Goal: Information Seeking & Learning: Find contact information

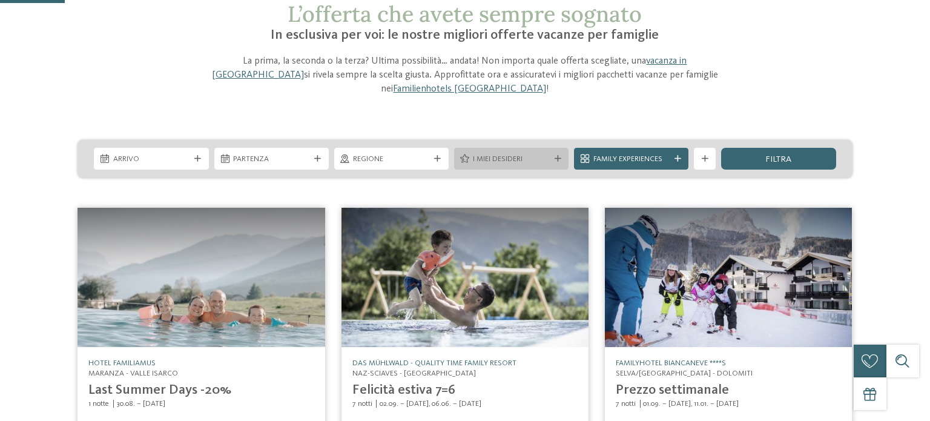
click at [551, 153] on div "I miei desideri" at bounding box center [511, 159] width 82 height 12
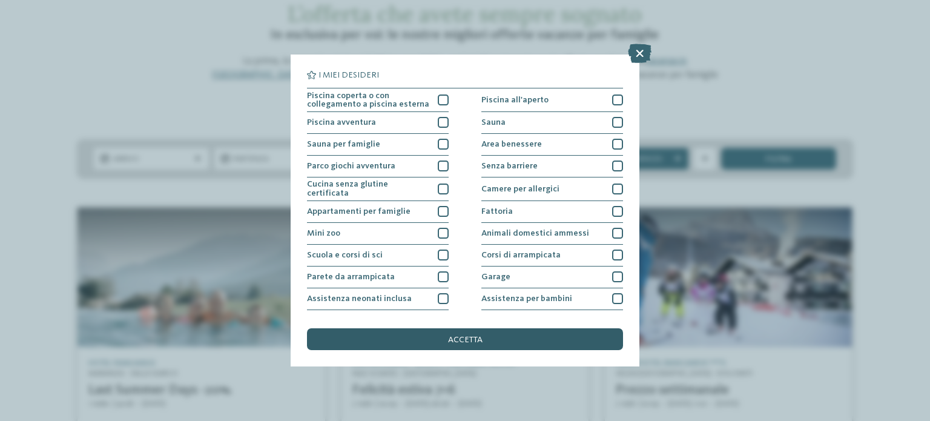
click at [441, 251] on div at bounding box center [443, 254] width 11 height 11
click at [0, 0] on icon at bounding box center [0, 0] width 0 height 0
click at [441, 252] on div at bounding box center [443, 254] width 11 height 11
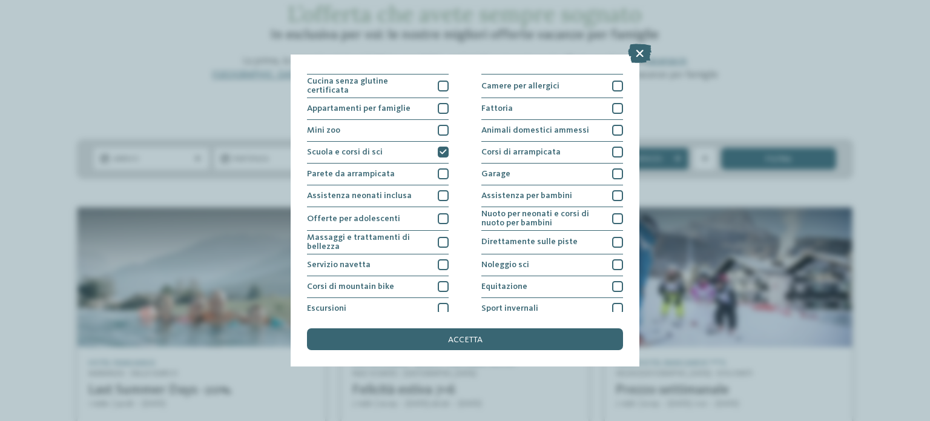
scroll to position [152, 0]
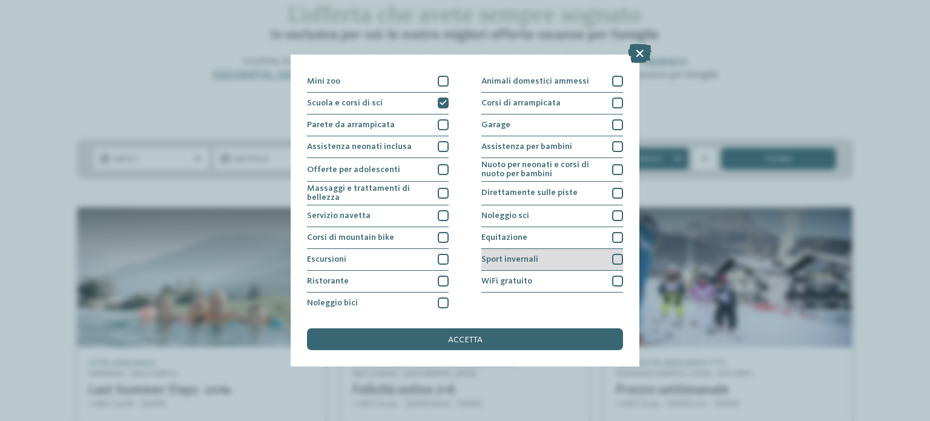
click at [615, 257] on div at bounding box center [617, 259] width 11 height 11
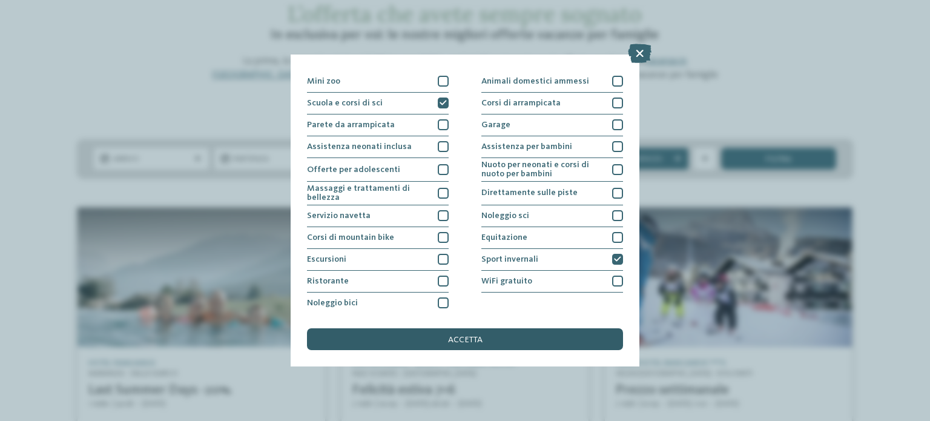
click at [507, 341] on div "accetta" at bounding box center [465, 339] width 316 height 22
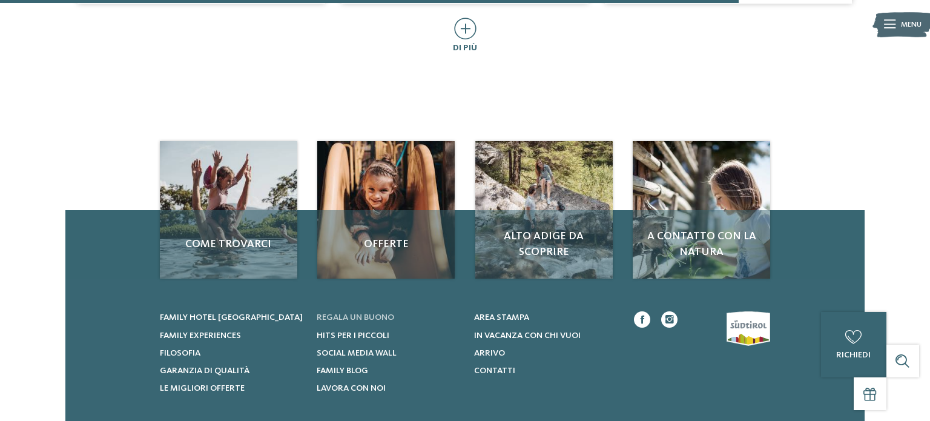
scroll to position [942, 0]
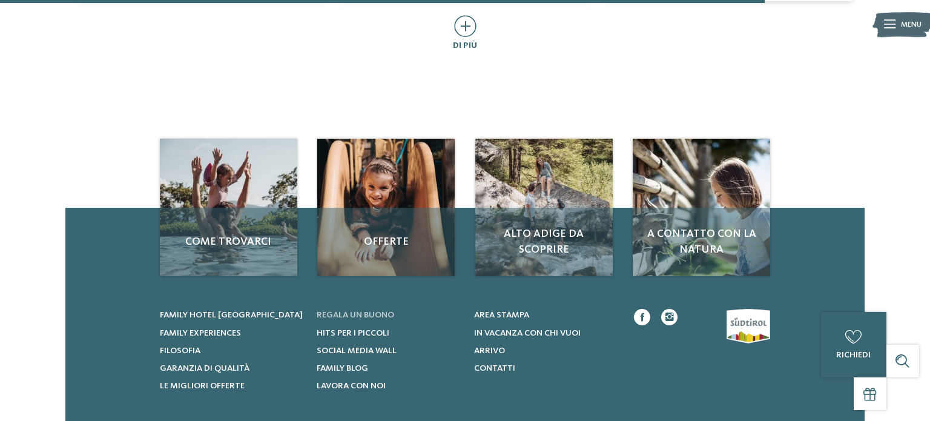
click at [369, 311] on span "Regala un buono" at bounding box center [355, 315] width 77 height 8
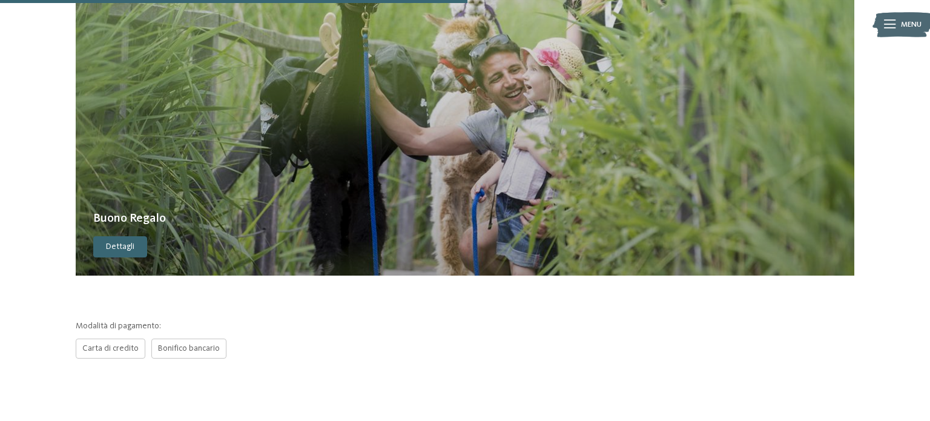
scroll to position [480, 0]
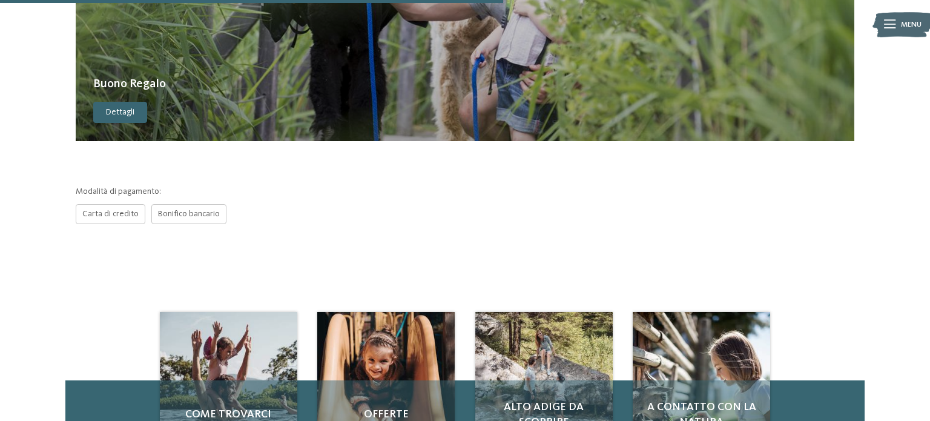
click at [119, 115] on span "Dettagli" at bounding box center [120, 113] width 28 height 12
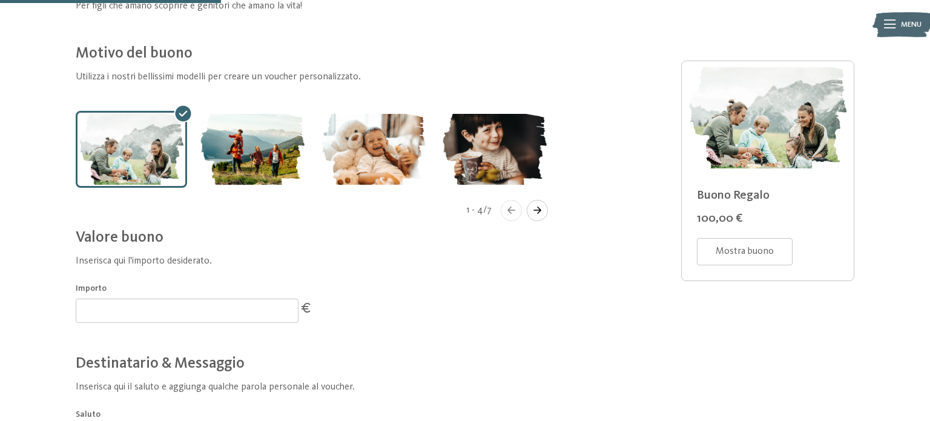
scroll to position [341, 0]
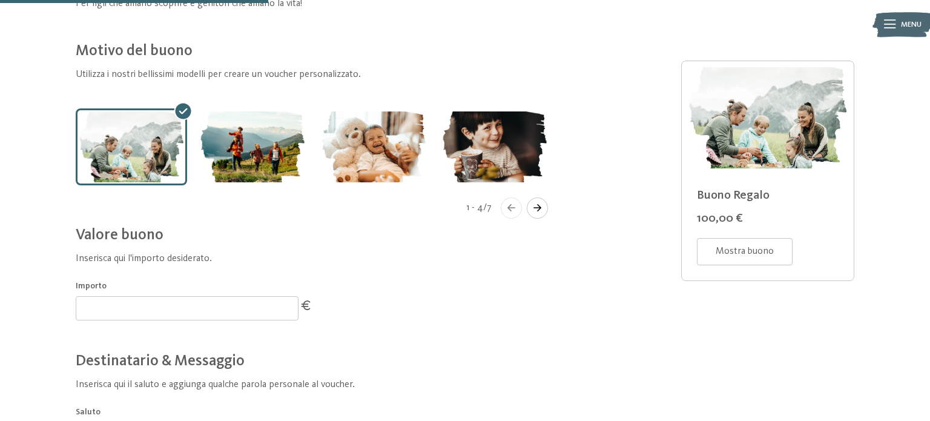
click at [538, 209] on icon "Navigate to next slide" at bounding box center [537, 207] width 8 height 7
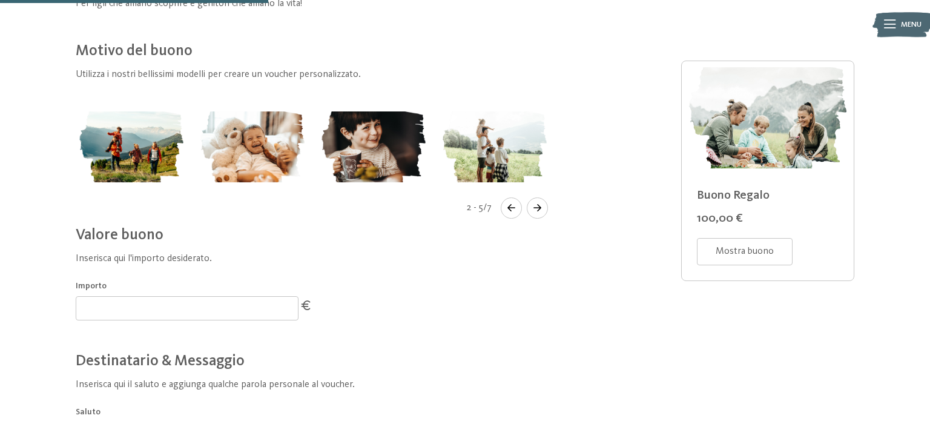
click at [538, 209] on icon "Navigate to next slide" at bounding box center [537, 207] width 8 height 7
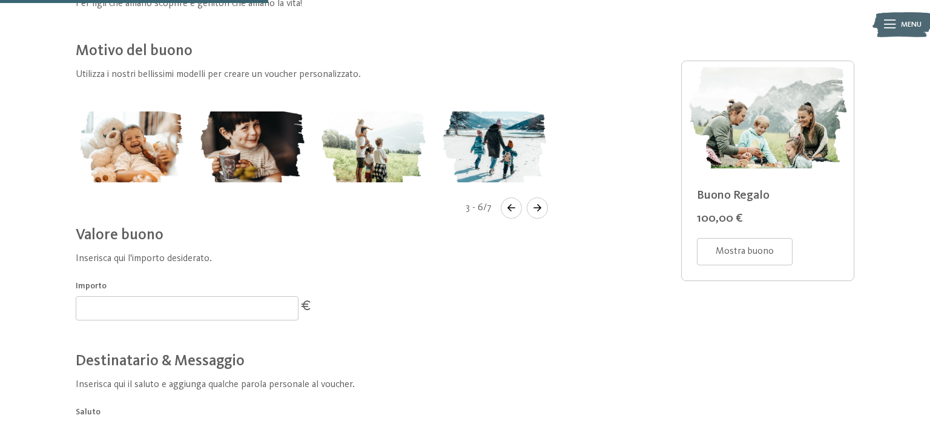
click at [398, 148] on img "Gallery" at bounding box center [373, 146] width 111 height 77
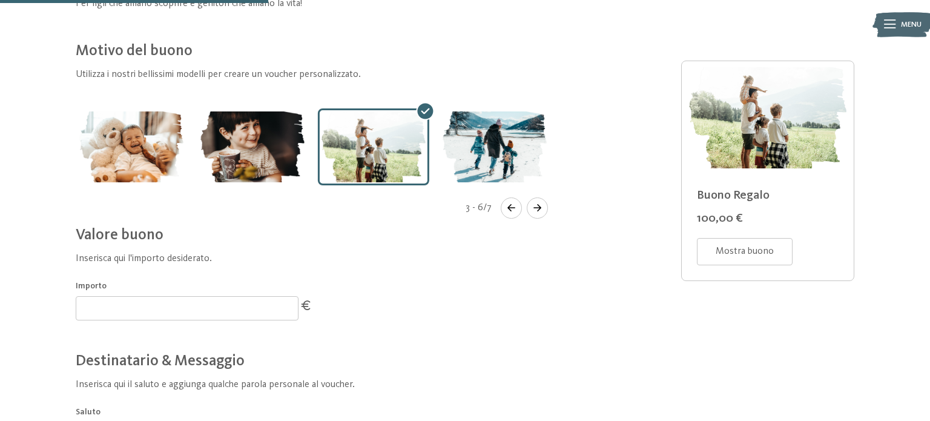
click at [500, 150] on img "Gallery" at bounding box center [494, 146] width 111 height 77
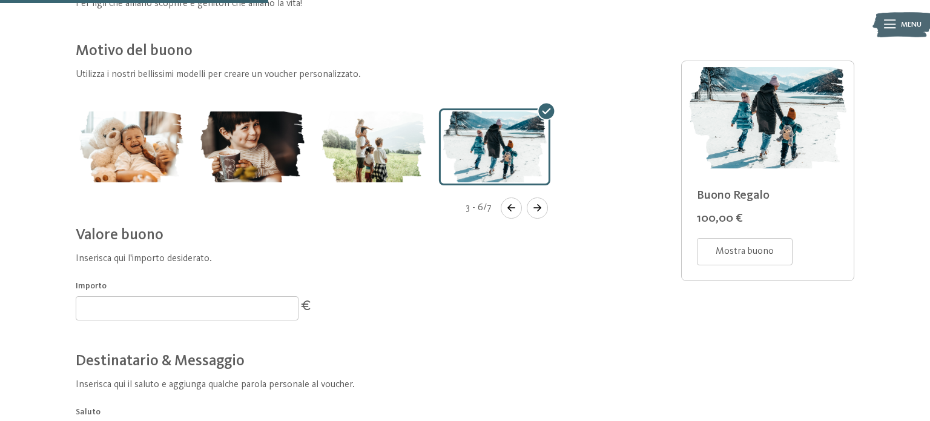
click at [134, 316] on input "***" at bounding box center [187, 308] width 223 height 24
drag, startPoint x: 90, startPoint y: 307, endPoint x: 79, endPoint y: 307, distance: 10.9
click at [79, 307] on input "***" at bounding box center [187, 308] width 223 height 24
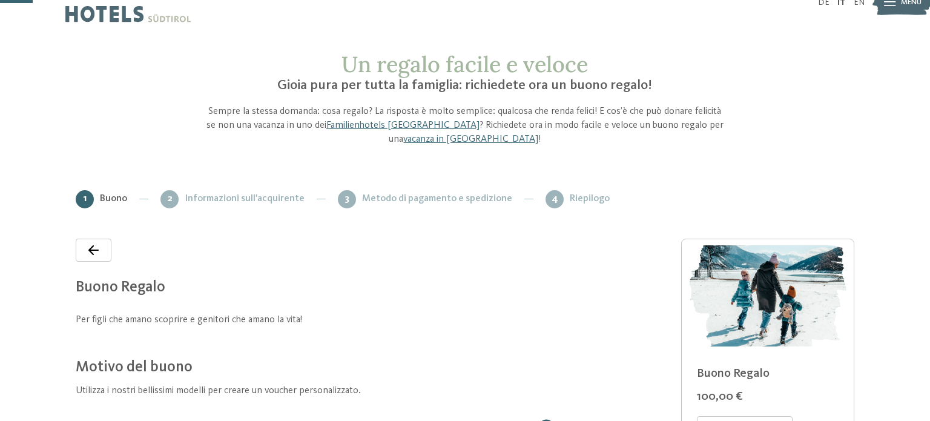
scroll to position [0, 0]
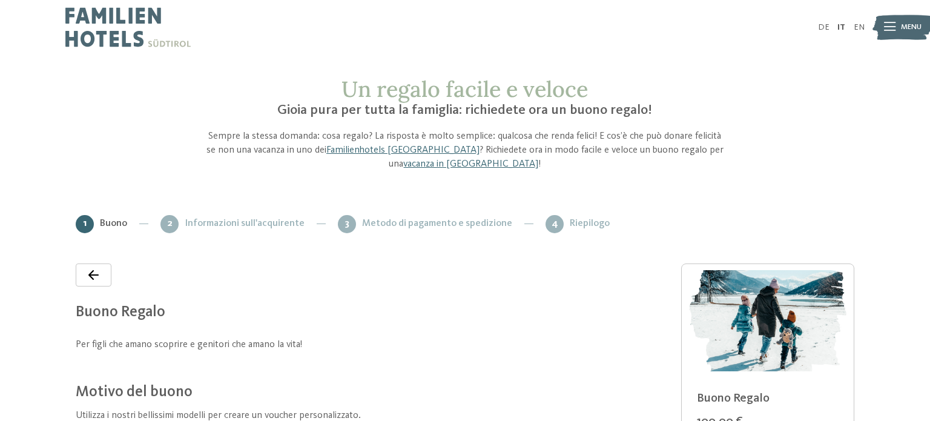
click at [132, 18] on img at bounding box center [127, 27] width 125 height 54
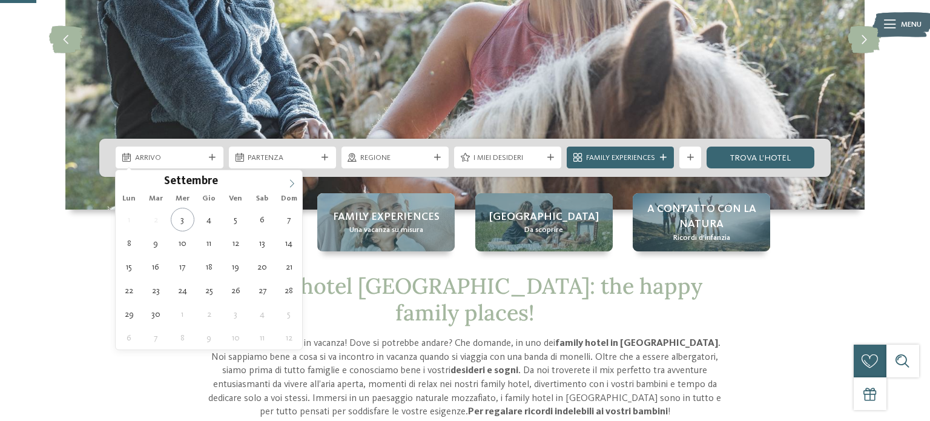
click at [290, 186] on icon at bounding box center [292, 183] width 8 height 8
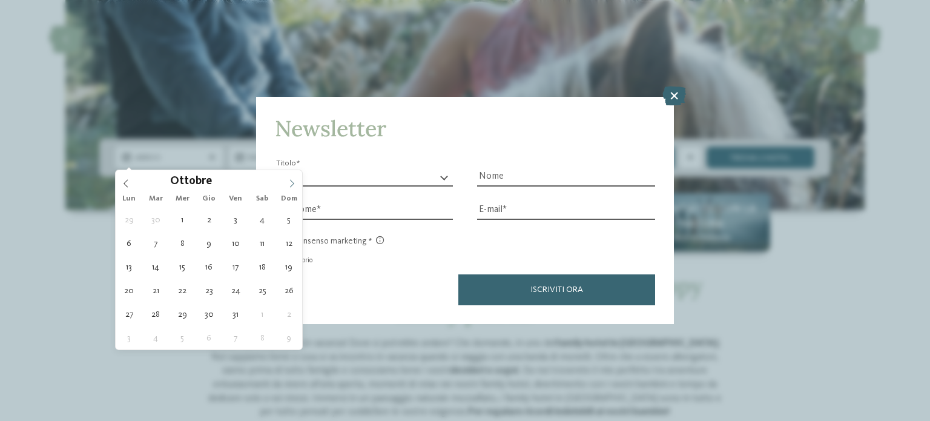
click at [294, 183] on icon at bounding box center [292, 184] width 4 height 8
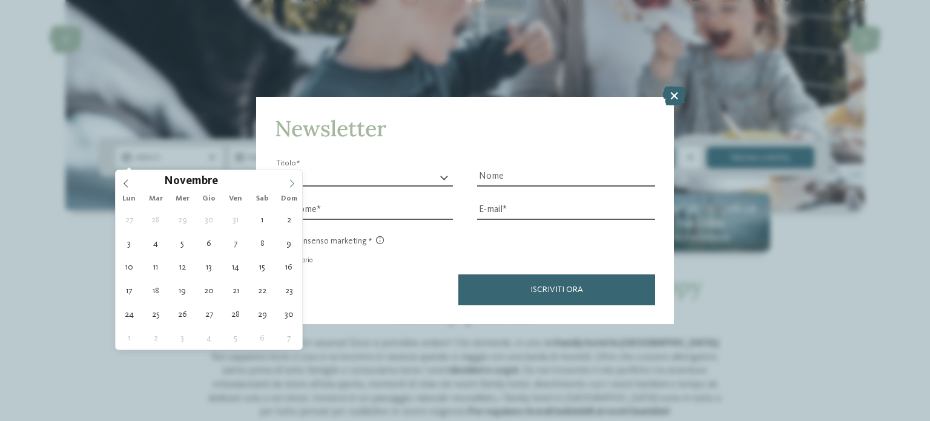
click at [294, 182] on icon at bounding box center [292, 184] width 4 height 8
type input "****"
click at [294, 182] on icon at bounding box center [292, 184] width 4 height 8
type div "29.01.2026"
type input "****"
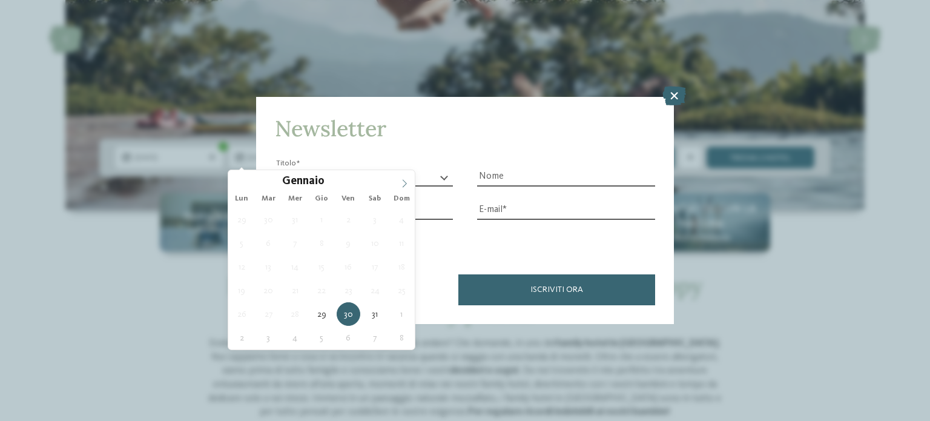
click at [404, 184] on icon at bounding box center [404, 183] width 8 height 8
type div "02.02.2026"
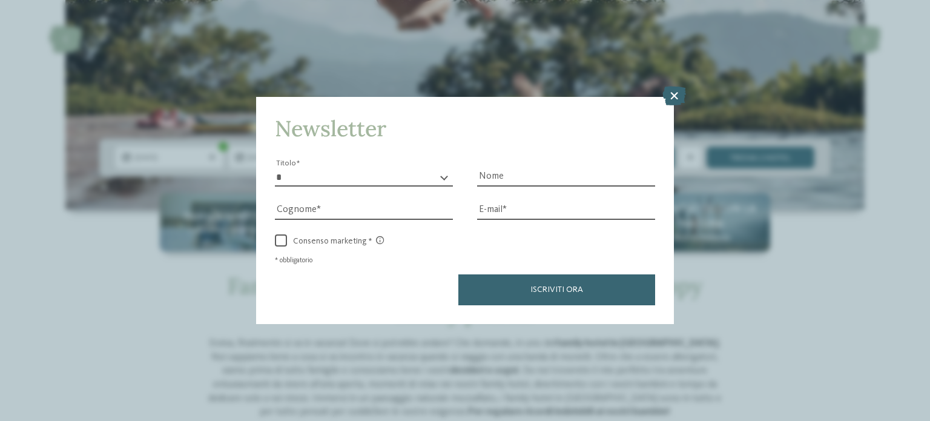
click at [418, 179] on select "* ****** ******* ******** ******" at bounding box center [364, 177] width 178 height 18
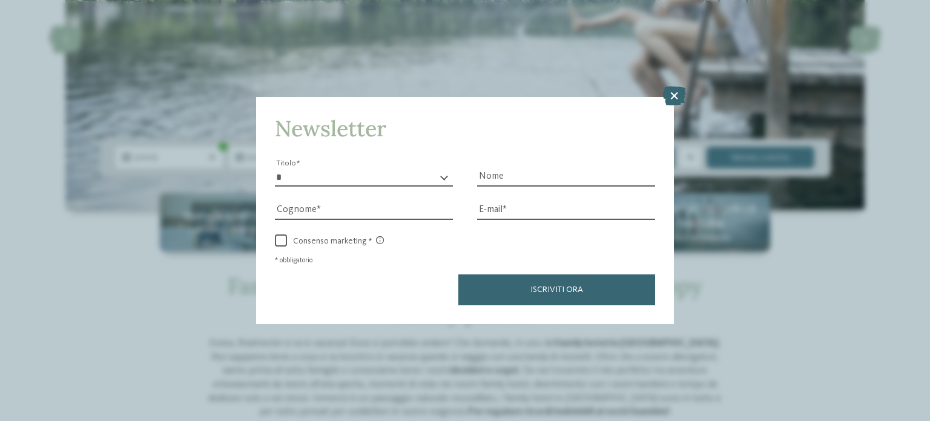
select select "*"
click at [275, 168] on select "* ****** ******* ******** ******" at bounding box center [364, 177] width 178 height 18
click at [496, 174] on input "Nome" at bounding box center [566, 177] width 178 height 18
type input "******"
type input "*****"
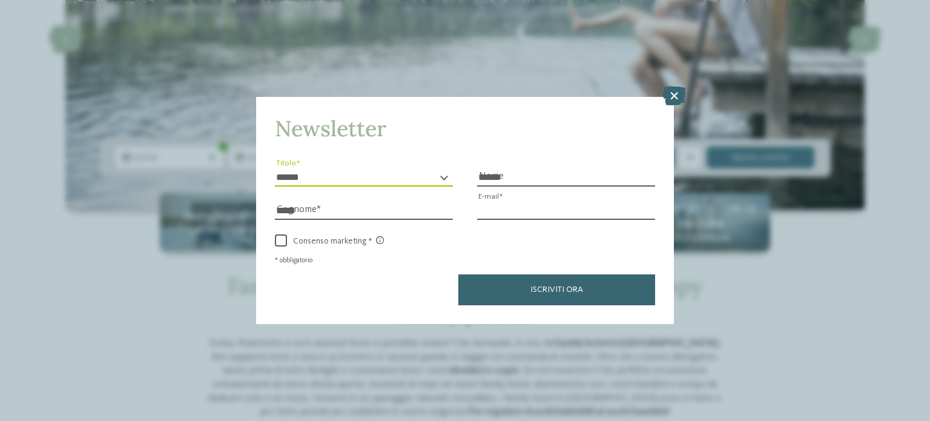
type input "**********"
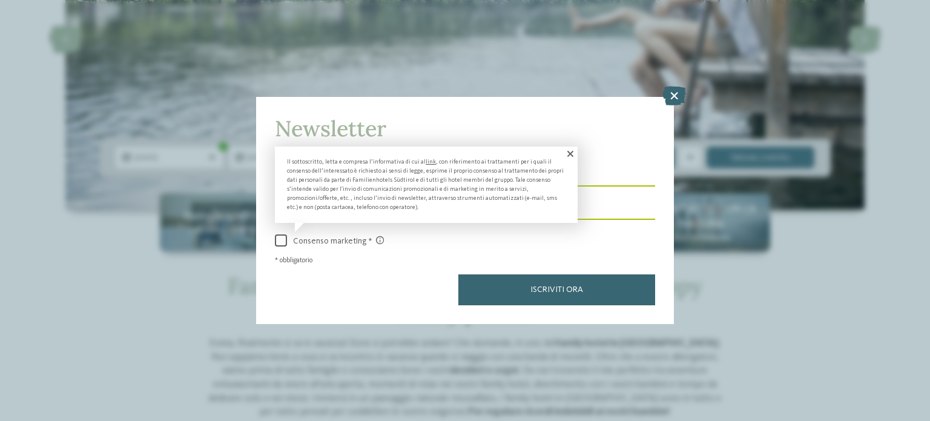
click at [282, 239] on span at bounding box center [281, 240] width 12 height 12
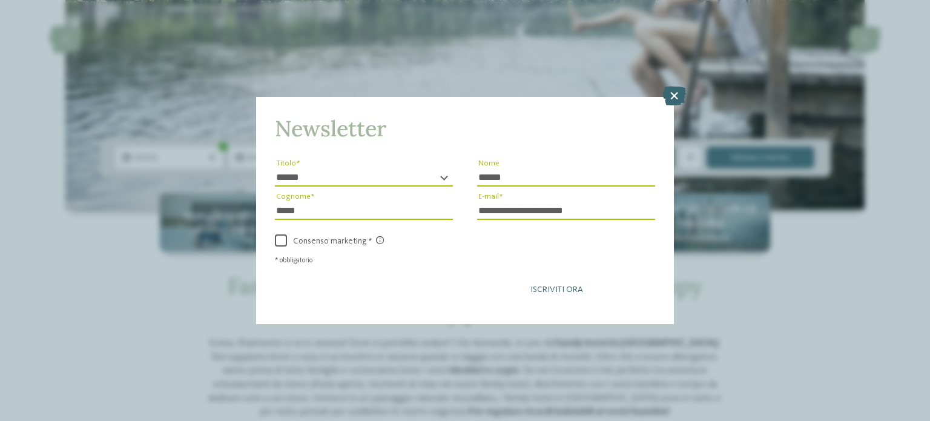
click at [523, 286] on button "Iscriviti ora" at bounding box center [556, 289] width 197 height 30
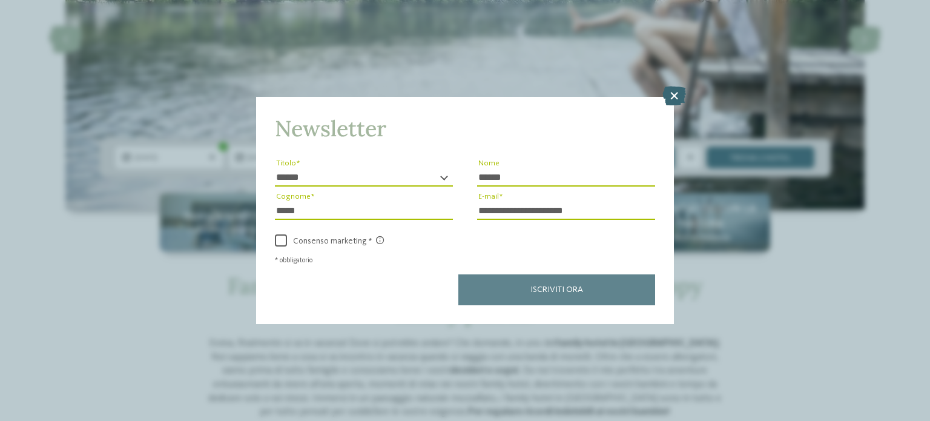
click at [580, 288] on div "Iscriviti ora" at bounding box center [465, 289] width 380 height 30
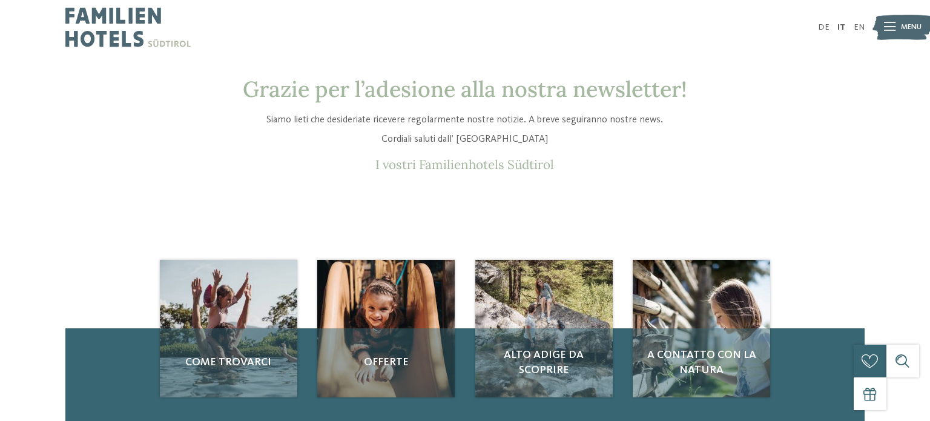
click at [128, 31] on img at bounding box center [127, 27] width 125 height 54
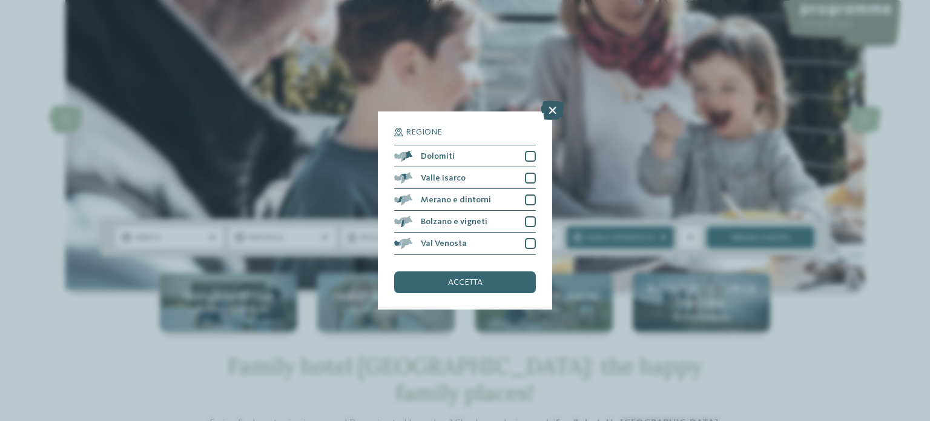
click at [549, 112] on icon at bounding box center [553, 110] width 24 height 19
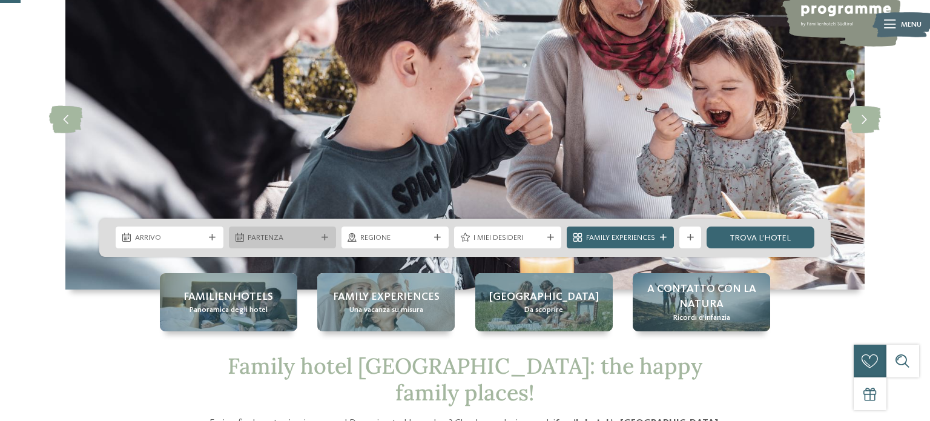
click at [277, 234] on span "Partenza" at bounding box center [282, 237] width 69 height 11
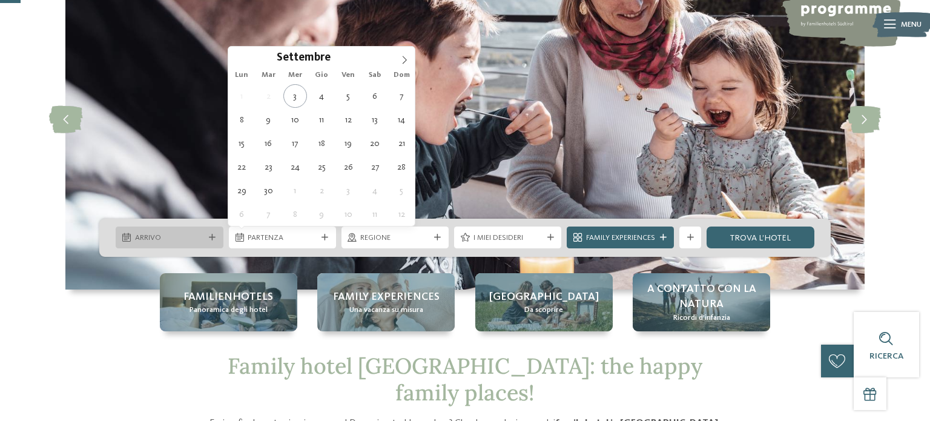
click at [194, 240] on span "Arrivo" at bounding box center [169, 237] width 69 height 11
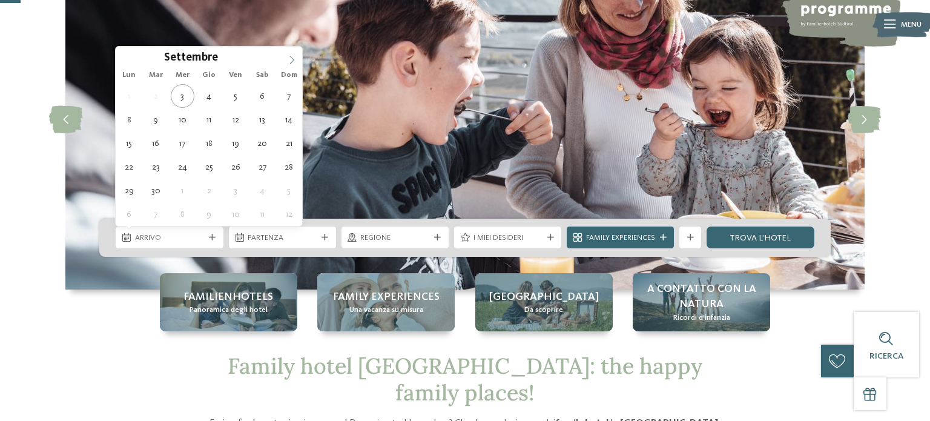
click at [295, 56] on icon at bounding box center [292, 60] width 8 height 8
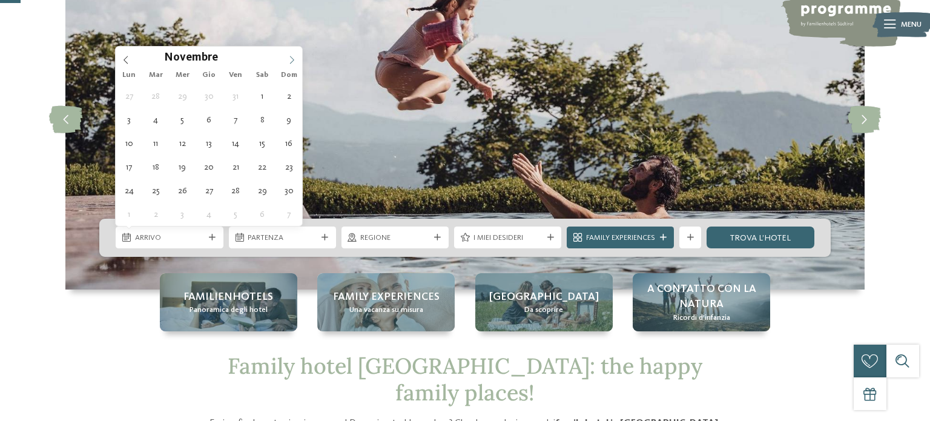
click at [295, 56] on icon at bounding box center [292, 60] width 8 height 8
type input "****"
click at [295, 56] on icon at bounding box center [292, 60] width 8 height 8
type div "29.01.2026"
type input "****"
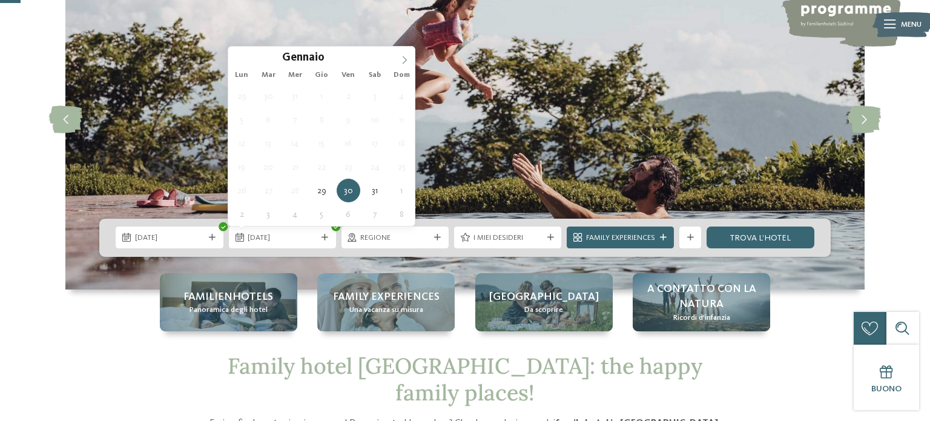
click at [403, 61] on icon at bounding box center [404, 60] width 8 height 8
type div "02.02.2026"
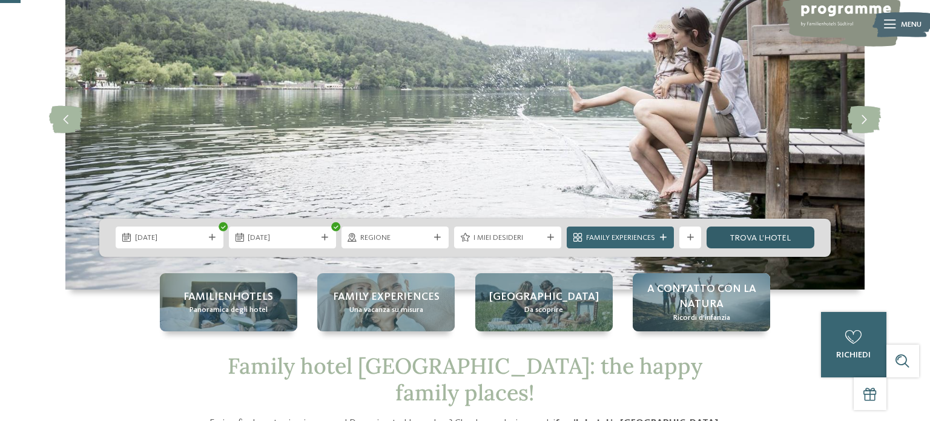
click at [723, 237] on link "trova l’hotel" at bounding box center [760, 237] width 107 height 22
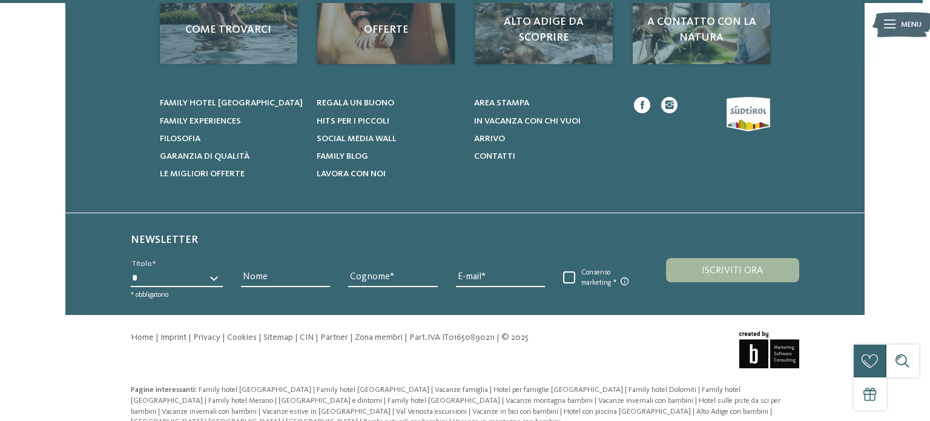
scroll to position [2383, 0]
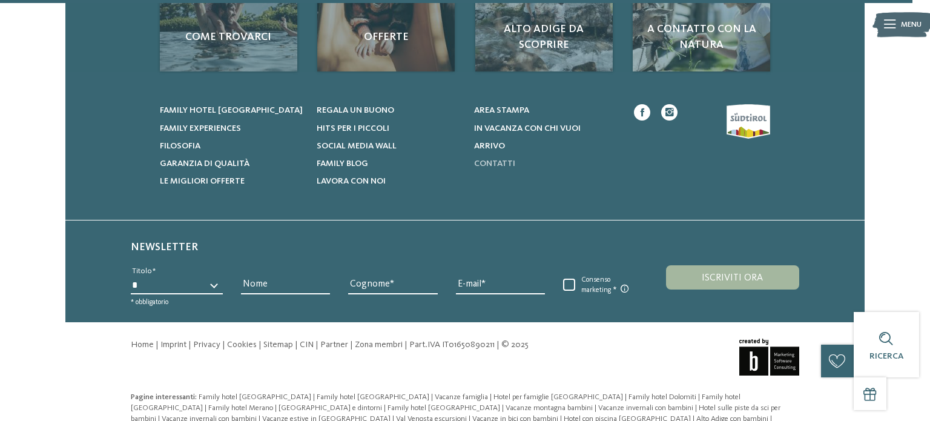
click at [493, 168] on span "Contatti" at bounding box center [494, 163] width 41 height 8
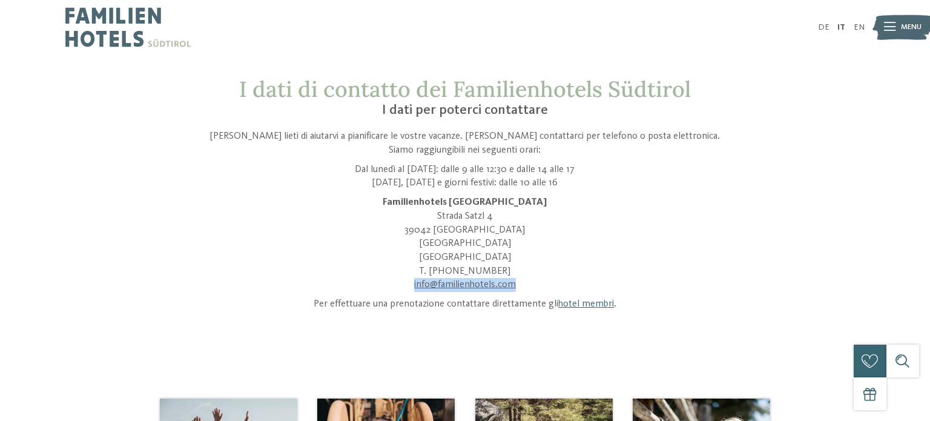
drag, startPoint x: 0, startPoint y: 0, endPoint x: 404, endPoint y: 286, distance: 495.2
click at [404, 286] on p "Familienhotels Südtirol [STREET_ADDRESS] T. [PHONE_NUMBER] info@ no-spam. famil…" at bounding box center [465, 244] width 518 height 96
click at [584, 307] on link "hotel membri" at bounding box center [586, 304] width 56 height 10
